Goal: Task Accomplishment & Management: Manage account settings

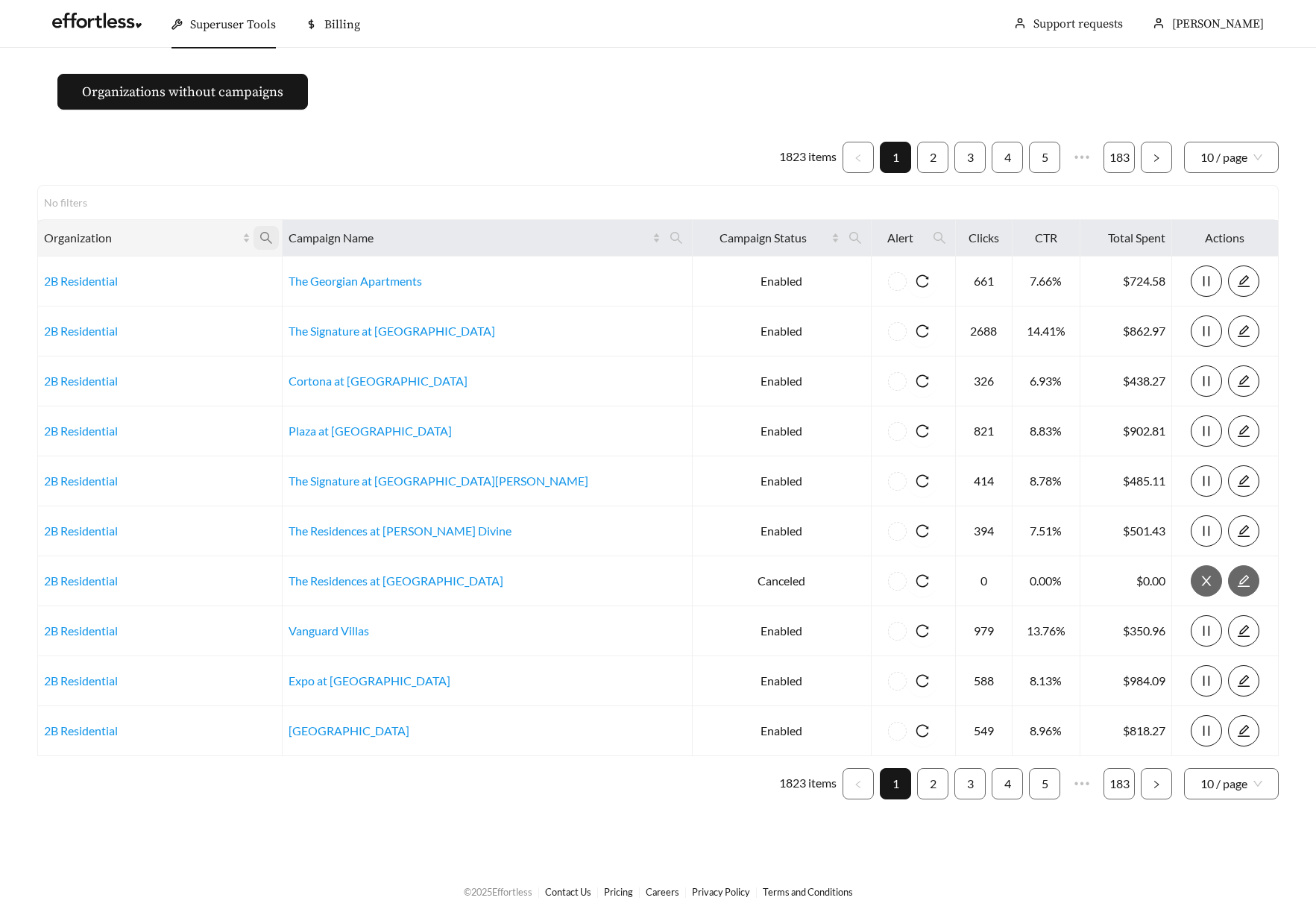
click at [273, 238] on icon "search" at bounding box center [266, 238] width 13 height 13
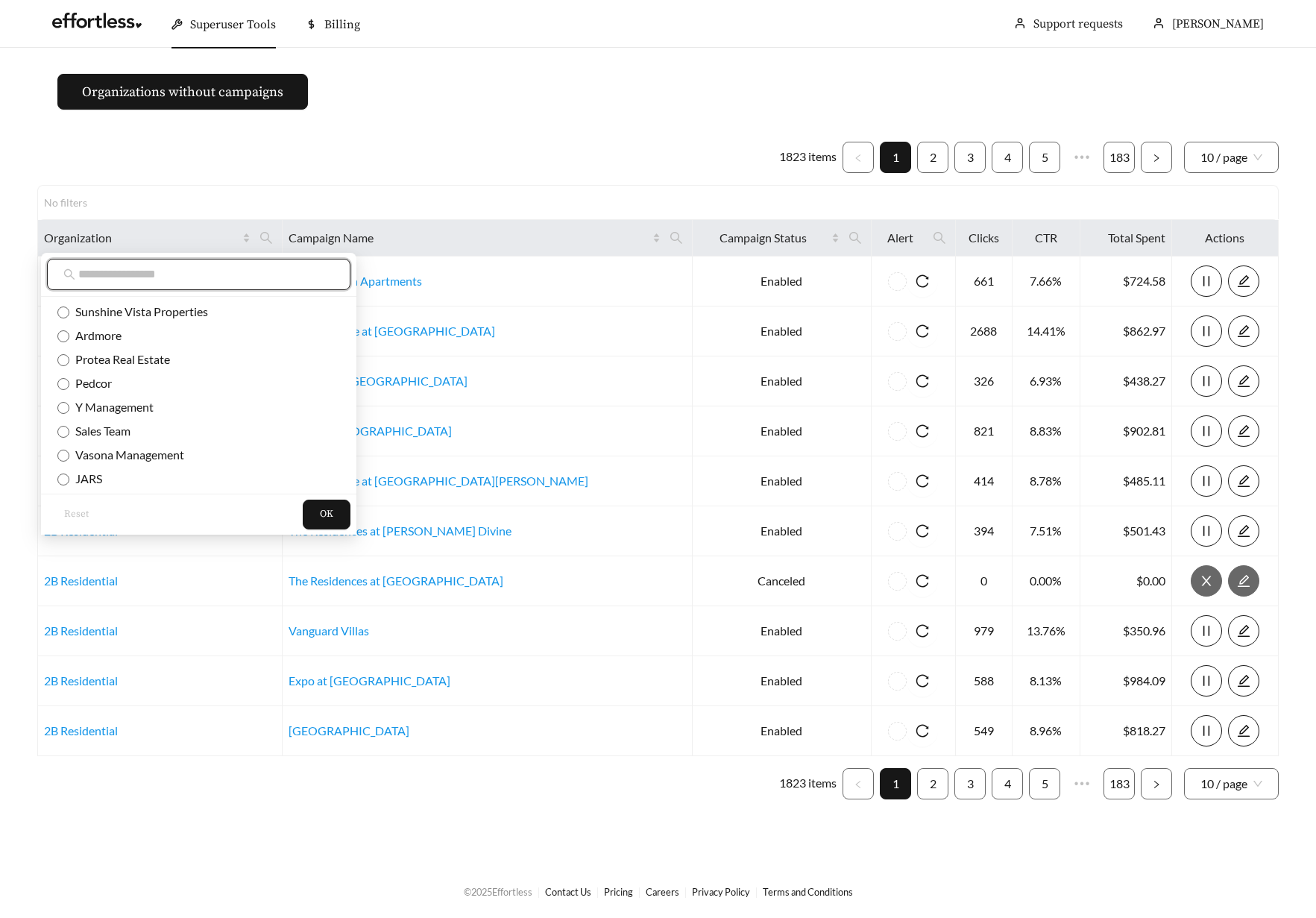
click at [242, 275] on input "text" at bounding box center [206, 274] width 256 height 18
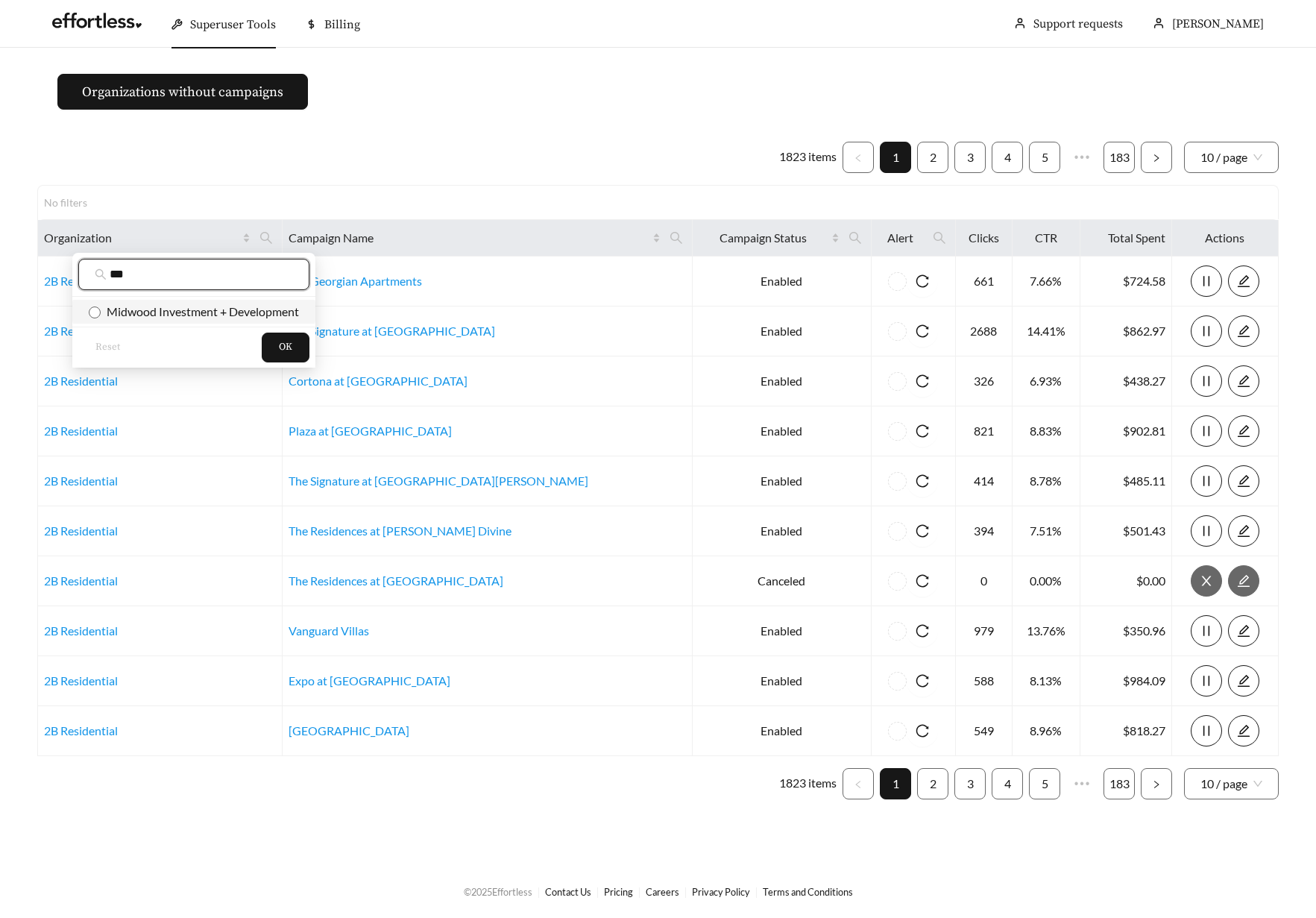
type input "***"
click at [187, 303] on span "Midwood Investment + Development" at bounding box center [194, 311] width 210 height 16
click at [293, 349] on button "OK" at bounding box center [285, 348] width 48 height 30
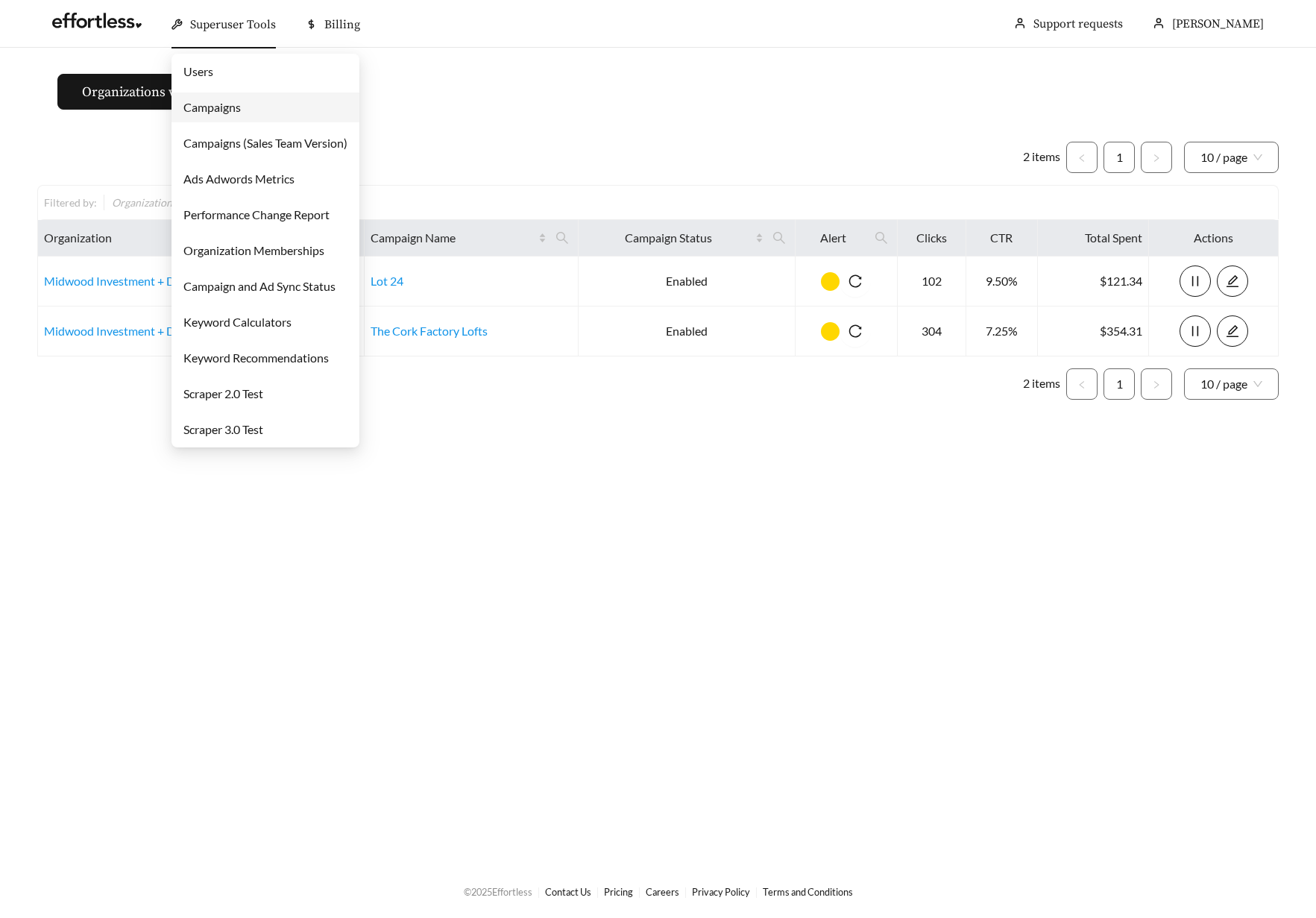
click at [217, 106] on link "Campaigns" at bounding box center [212, 107] width 58 height 14
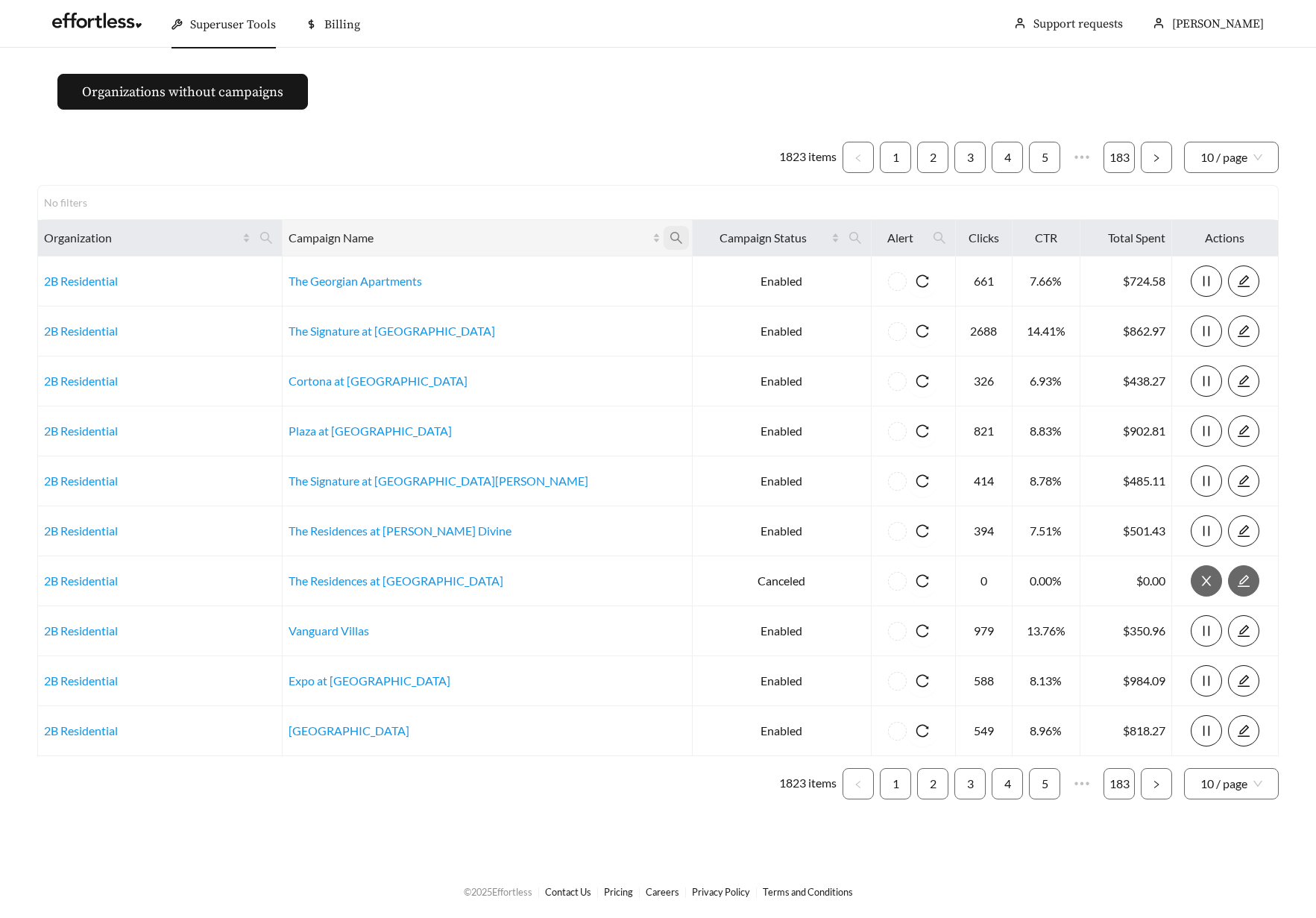
click at [670, 237] on icon "search" at bounding box center [676, 238] width 13 height 13
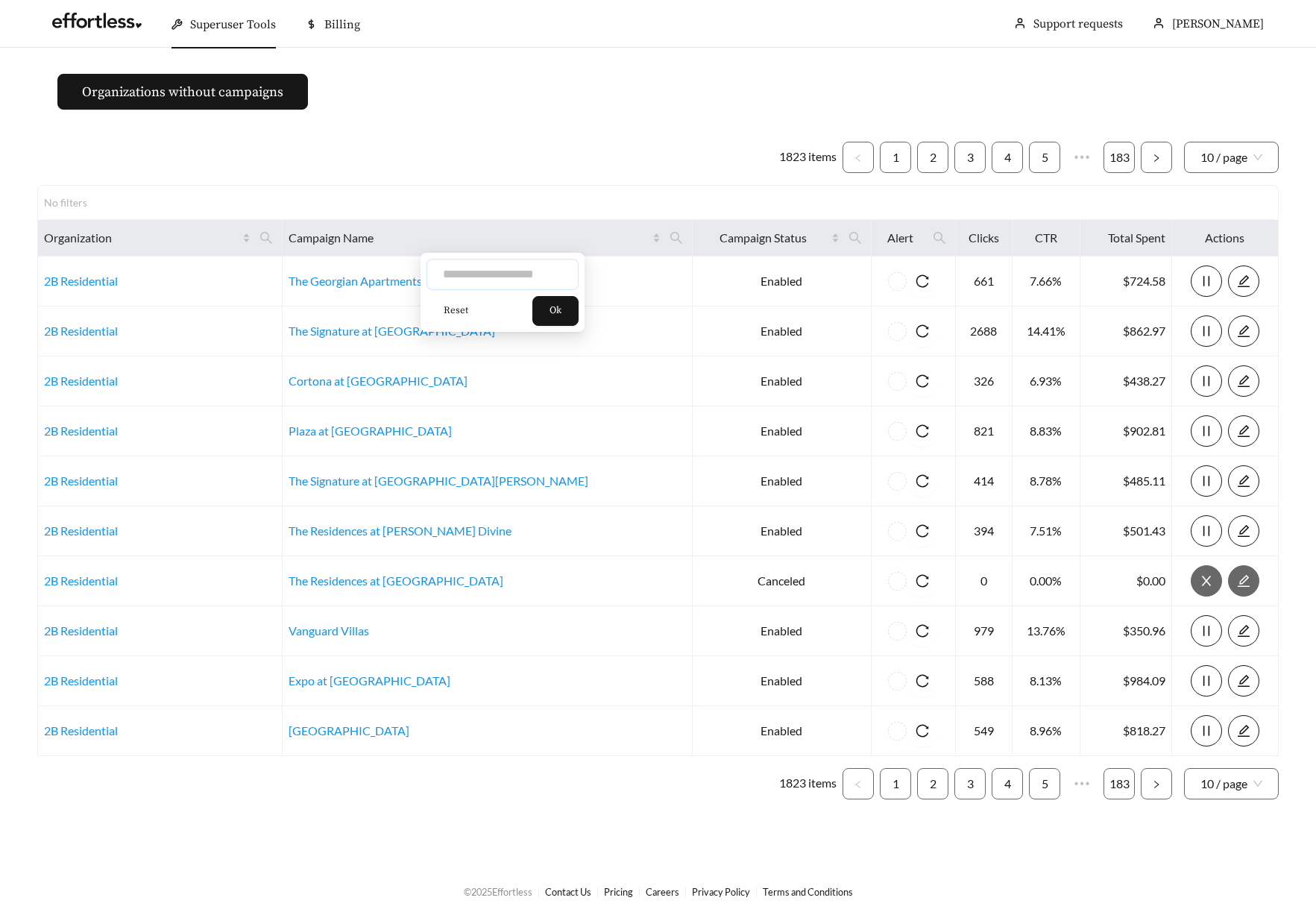
click at [531, 269] on input "text" at bounding box center [502, 274] width 152 height 31
type input "*****"
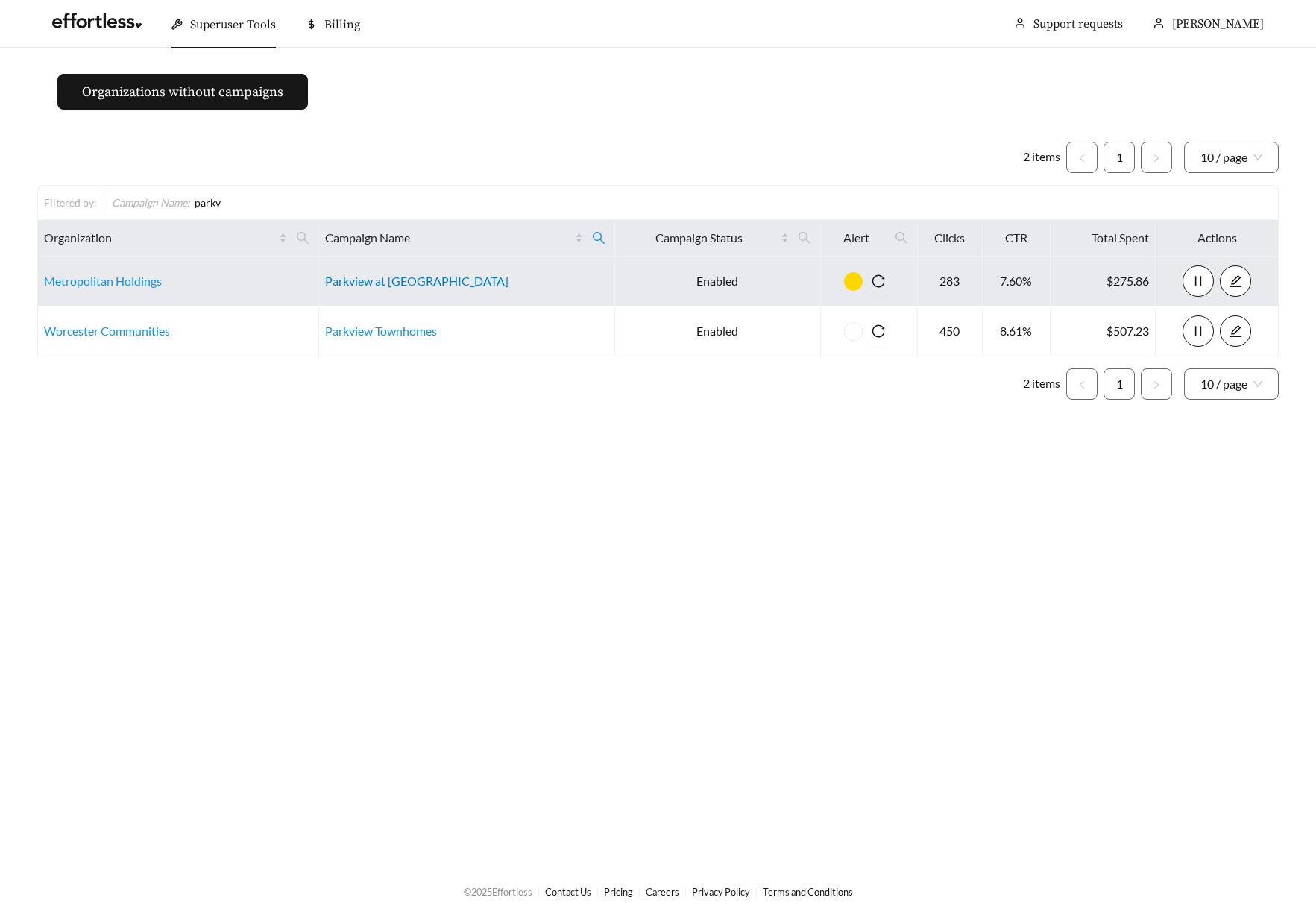
click at [398, 281] on link "Parkview at [GEOGRAPHIC_DATA]" at bounding box center [416, 281] width 183 height 14
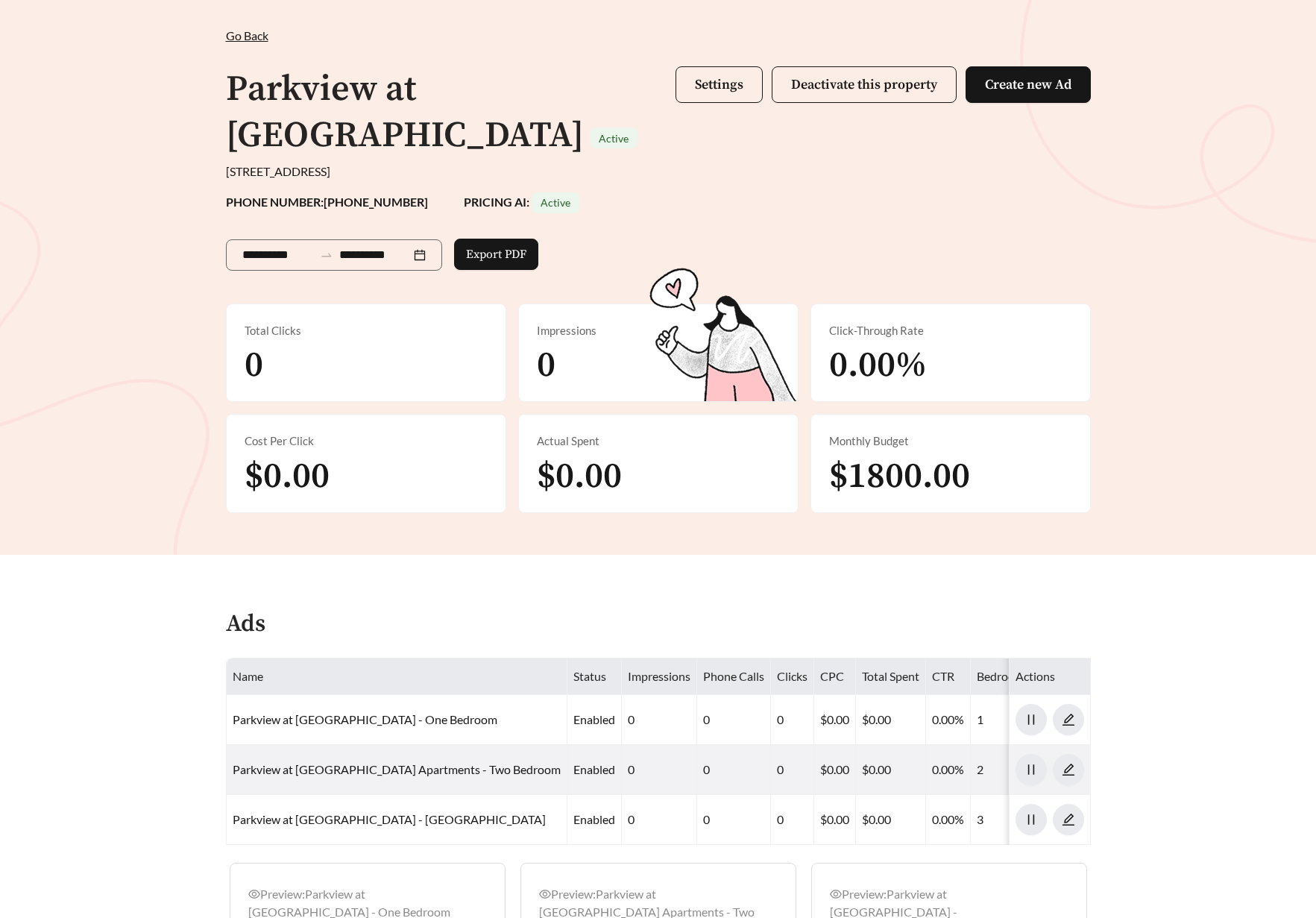
scroll to position [281, 0]
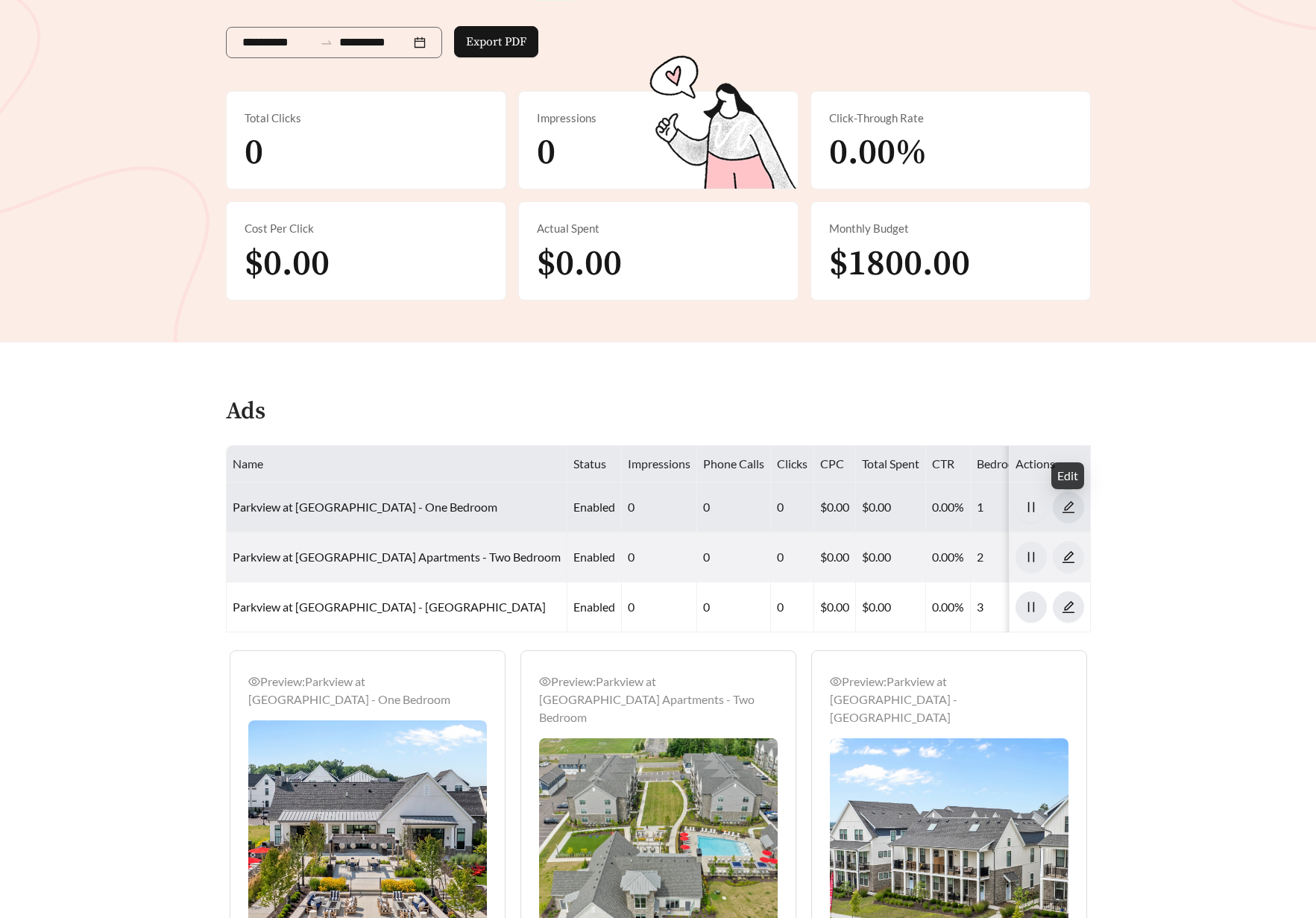
click at [1068, 500] on icon "edit" at bounding box center [1068, 506] width 13 height 13
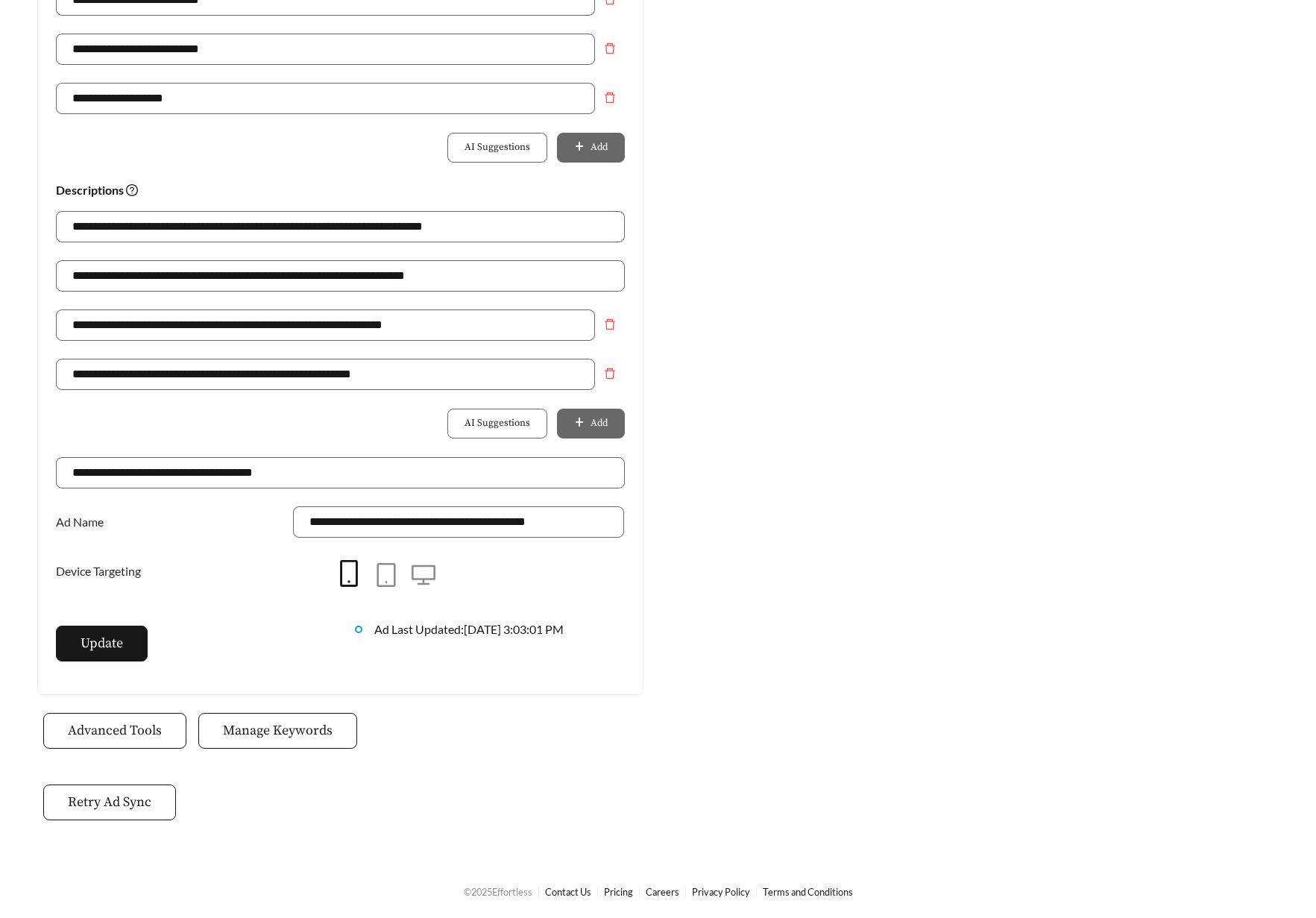
scroll to position [911, 0]
click at [245, 739] on span "Manage Keywords" at bounding box center [277, 731] width 109 height 20
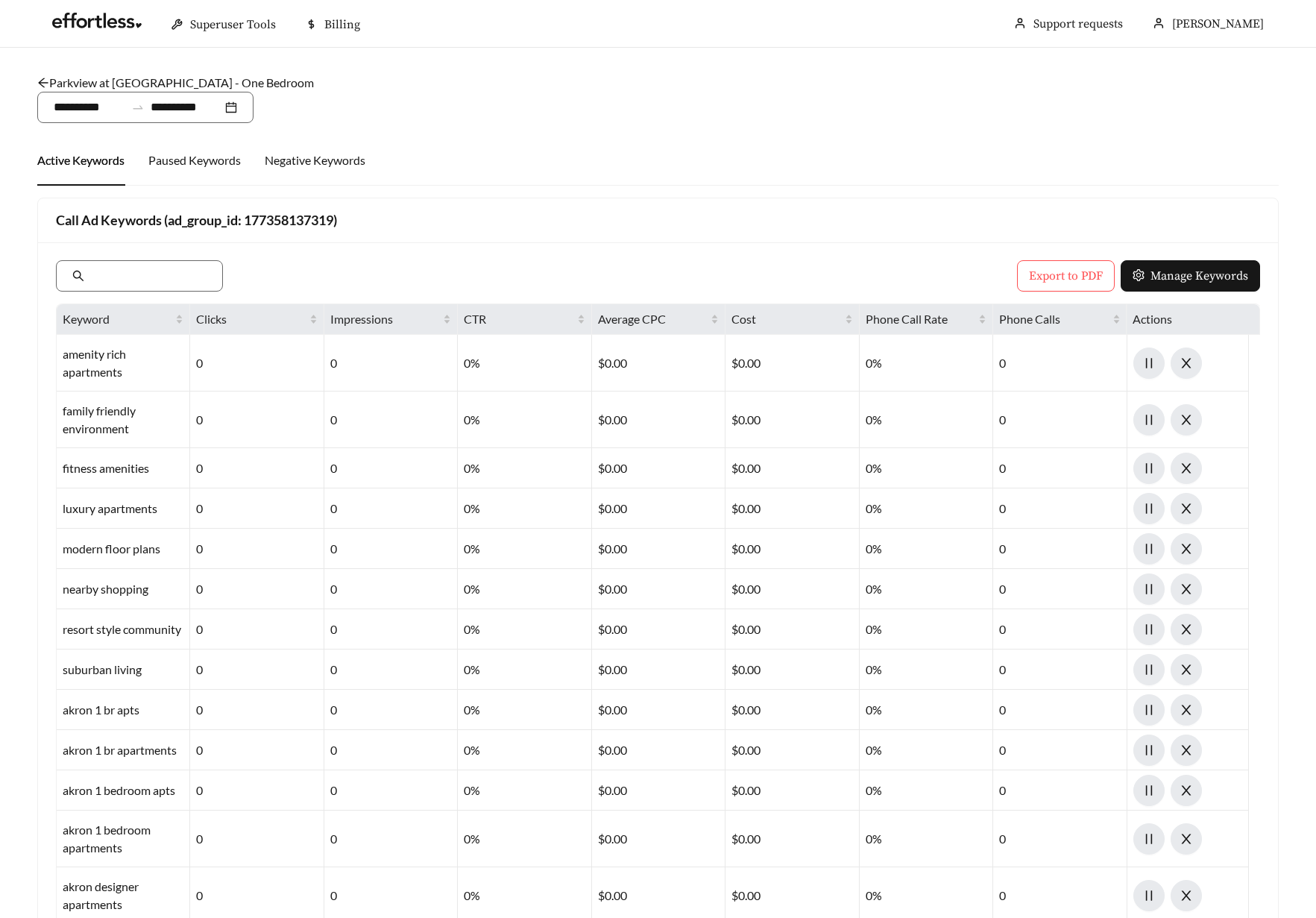
click at [67, 83] on link "Parkview at Spring Hill Apartments - One Bedroom" at bounding box center [175, 83] width 277 height 14
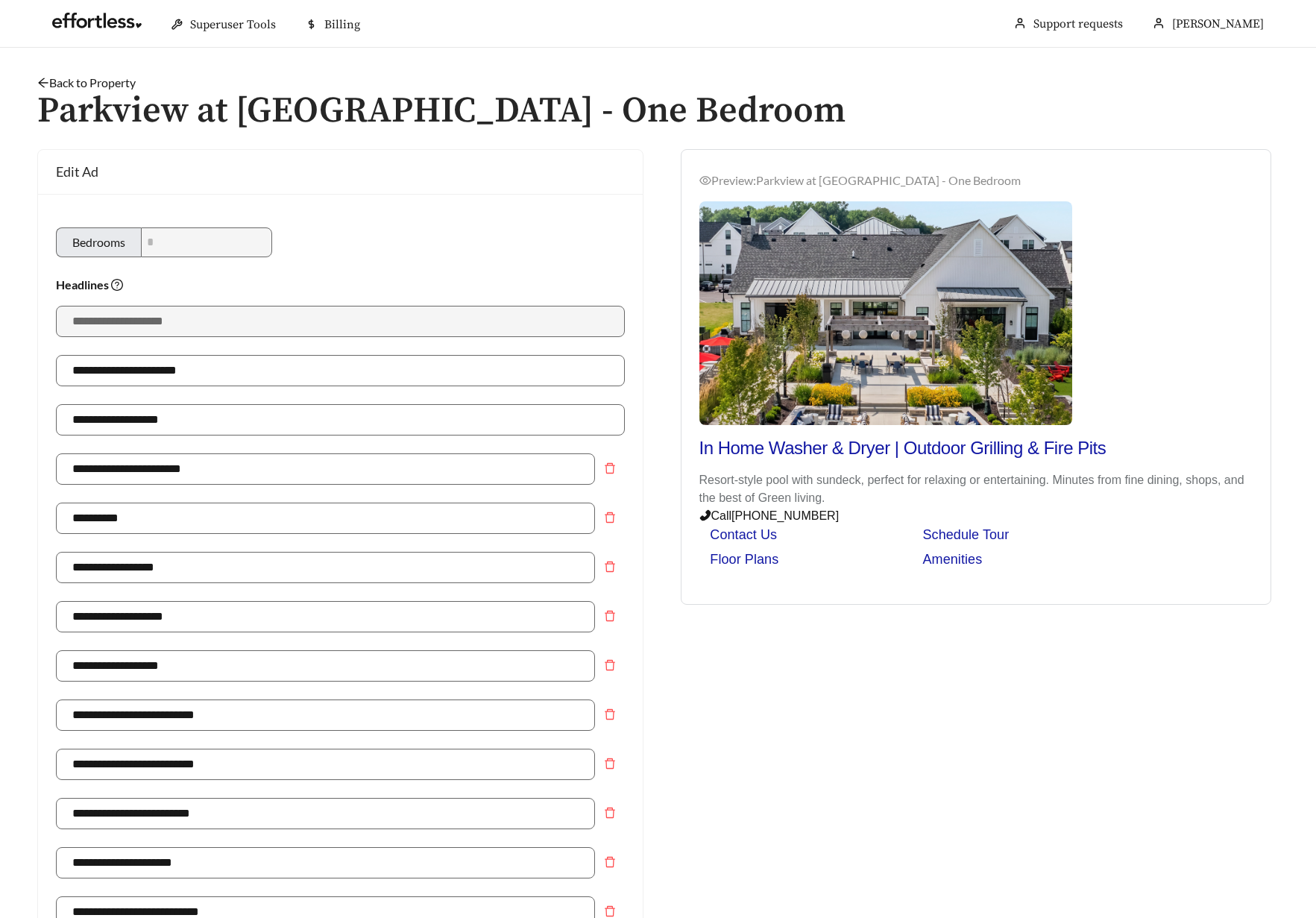
click at [60, 83] on link "Back to Property" at bounding box center [86, 83] width 99 height 14
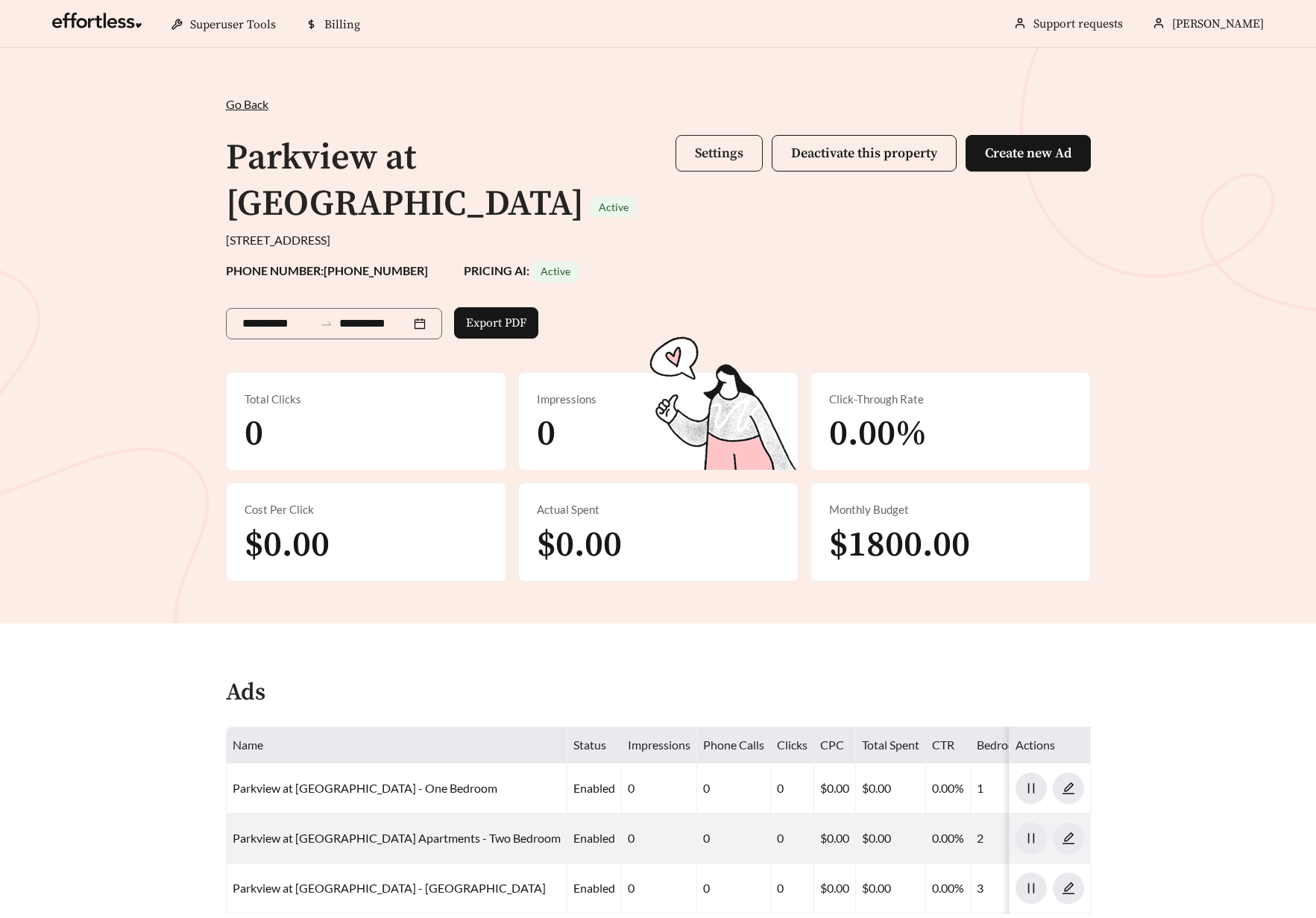
click at [722, 146] on span "Settings" at bounding box center [718, 153] width 48 height 17
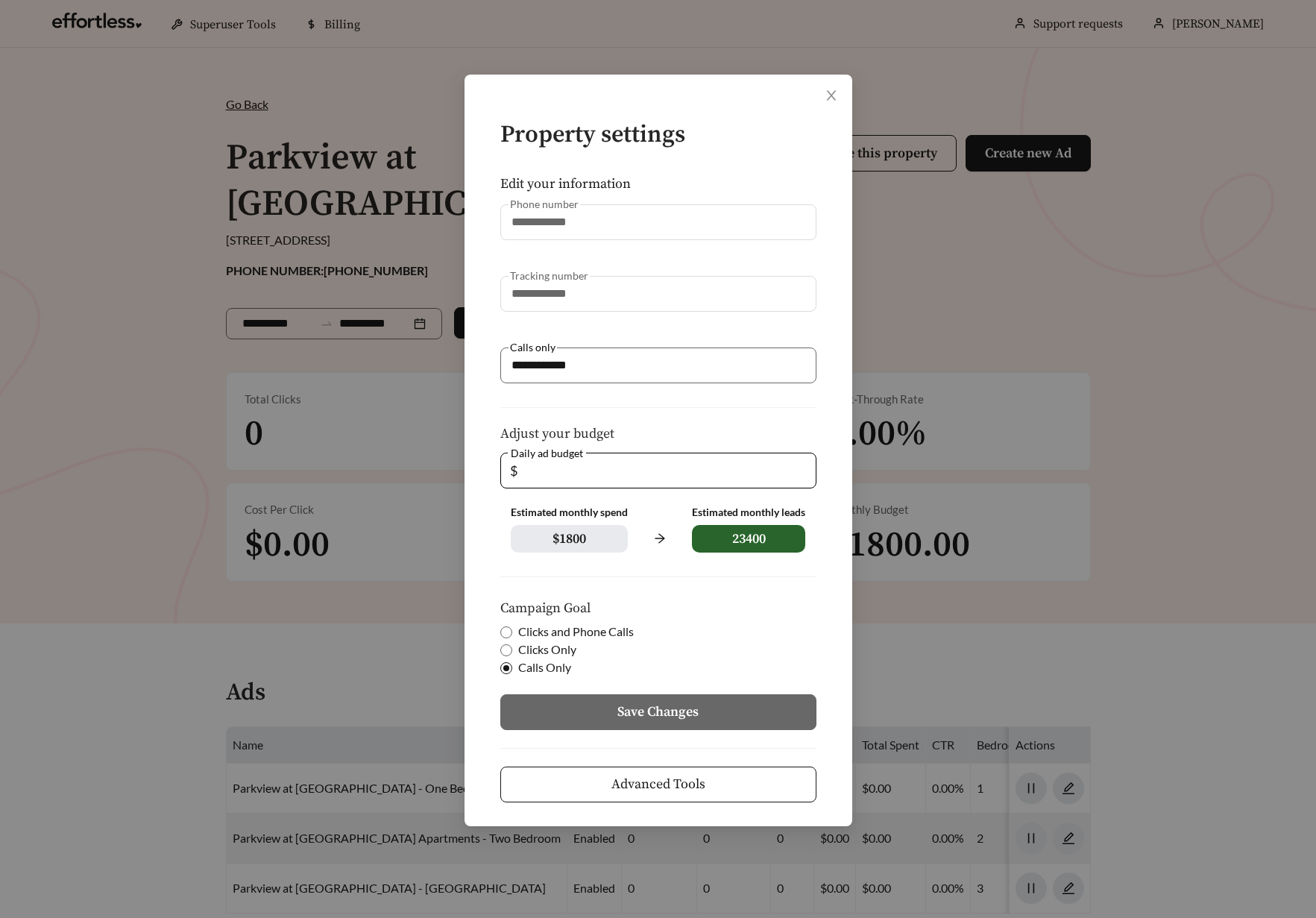
click at [570, 631] on span "Clicks and Phone Calls" at bounding box center [575, 632] width 127 height 18
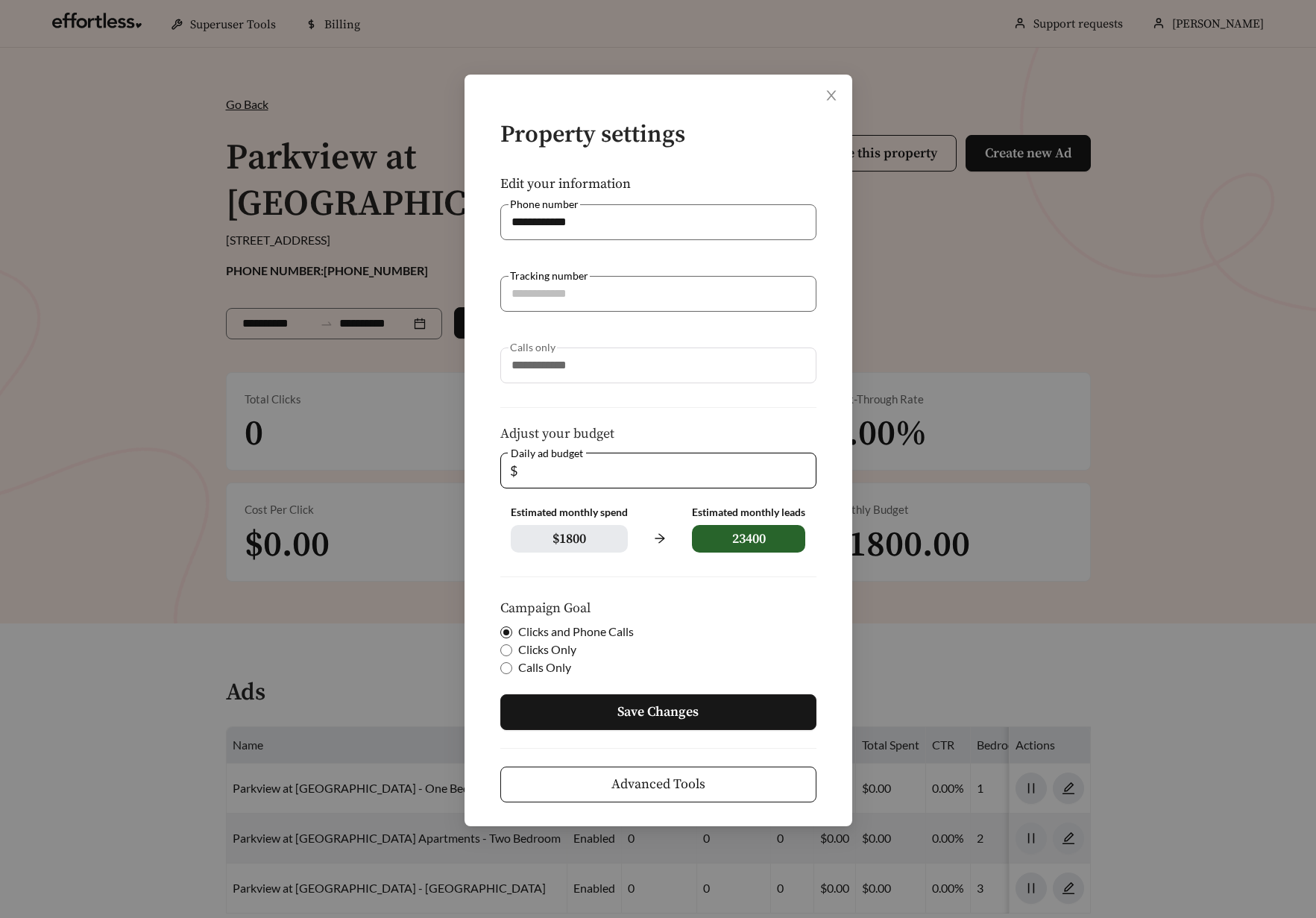
click at [638, 706] on span "Save Changes" at bounding box center [657, 712] width 81 height 20
